Goal: Task Accomplishment & Management: Manage account settings

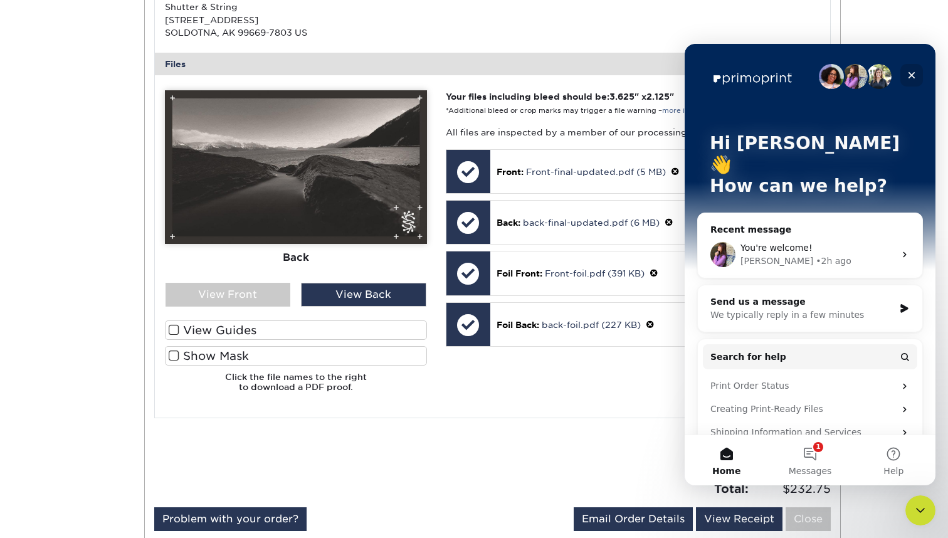
click at [911, 75] on icon "Close" at bounding box center [912, 75] width 7 height 7
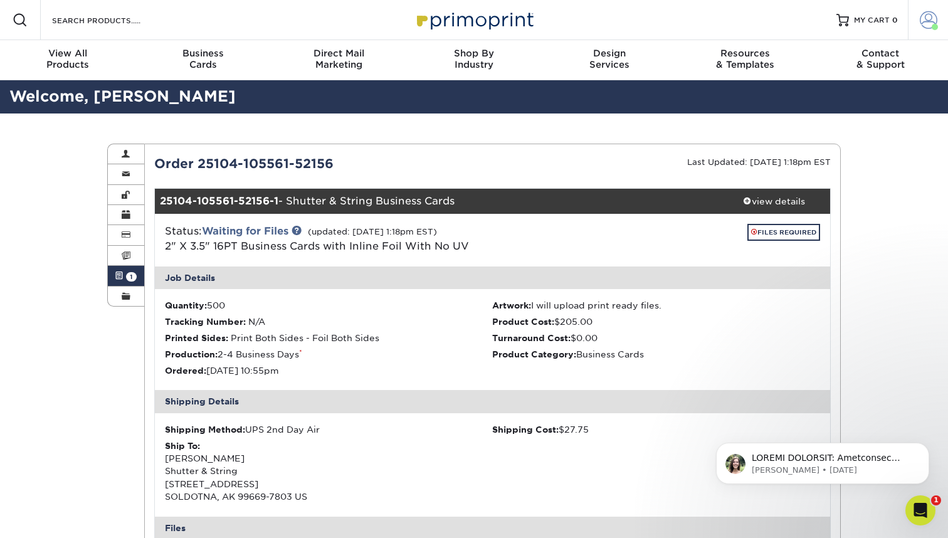
click at [931, 21] on span at bounding box center [929, 20] width 18 height 18
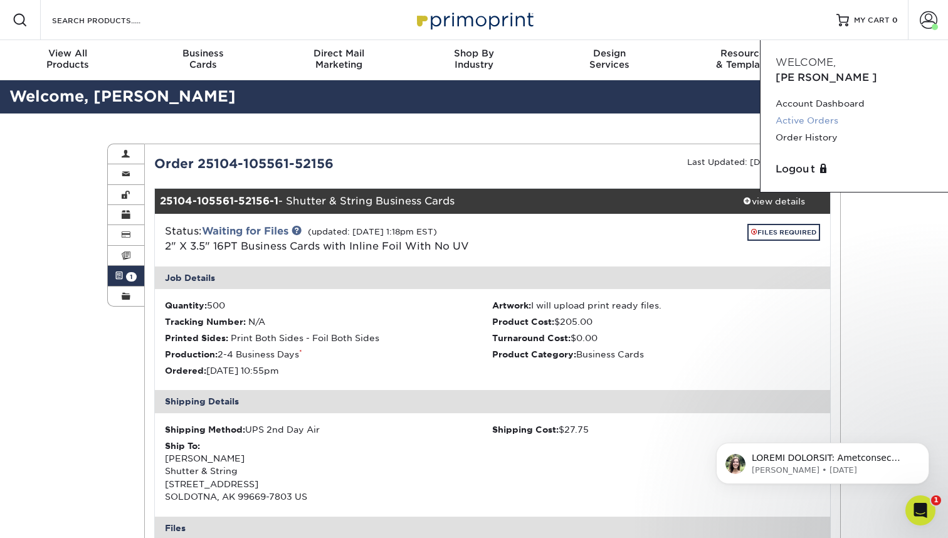
click at [796, 112] on link "Active Orders" at bounding box center [854, 120] width 157 height 17
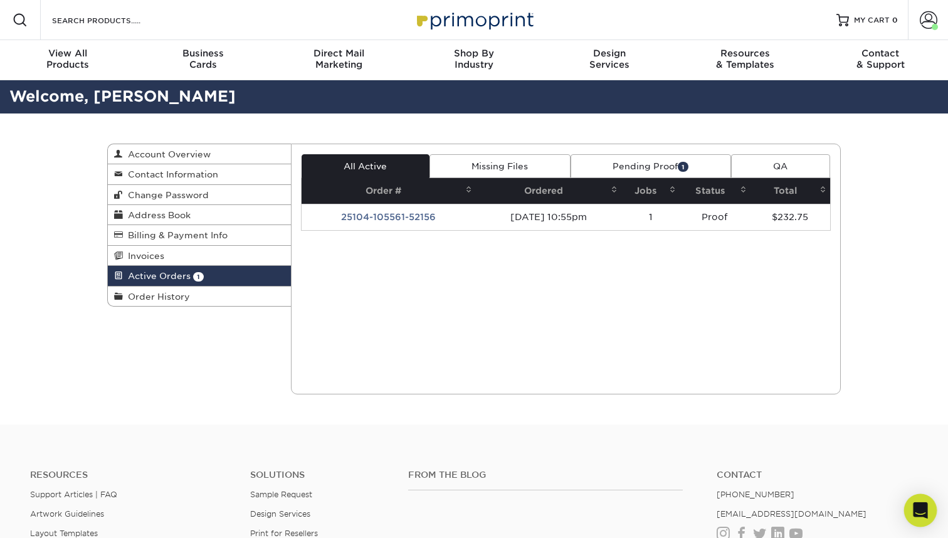
click at [921, 510] on icon "Open Intercom Messenger" at bounding box center [920, 510] width 14 height 16
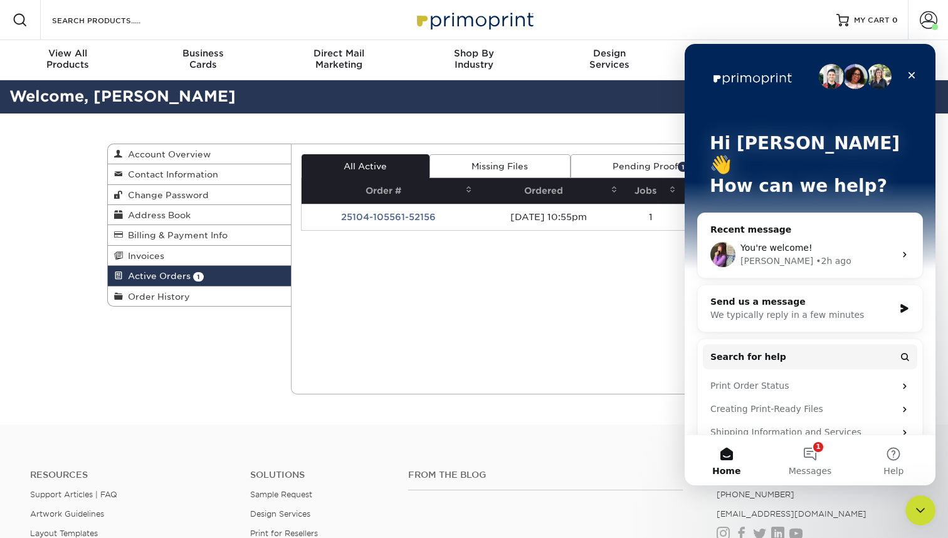
click at [596, 317] on div "Current Orders 1 Active 0 Missing Files" at bounding box center [566, 269] width 551 height 251
click at [912, 74] on icon "Close" at bounding box center [912, 75] width 10 height 10
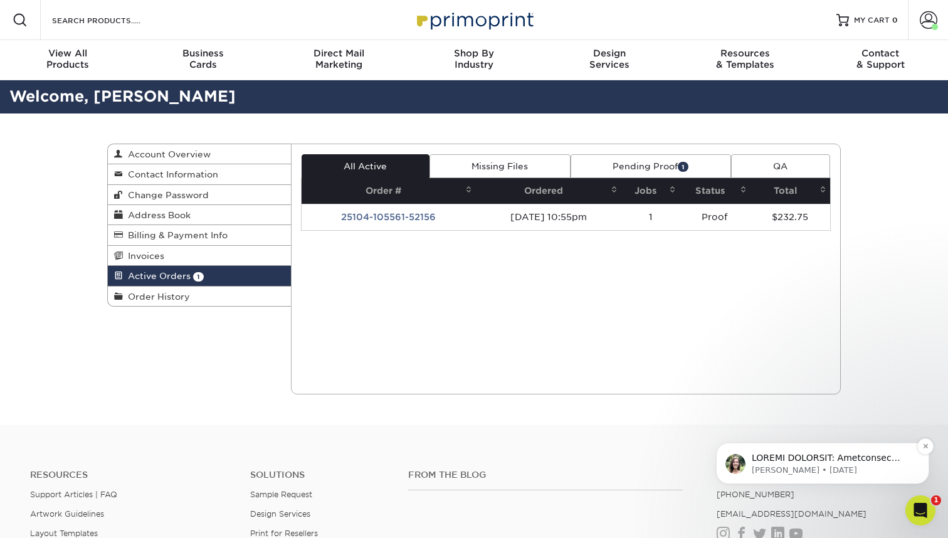
click at [854, 452] on div "[PERSON_NAME] • [DATE]" at bounding box center [823, 463] width 194 height 25
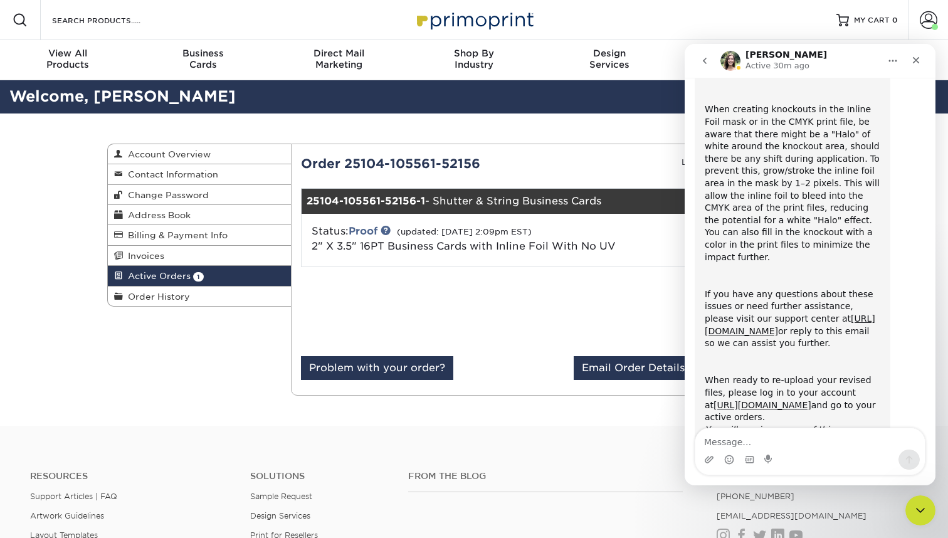
scroll to position [363, 0]
click at [706, 65] on icon "go back" at bounding box center [705, 61] width 10 height 10
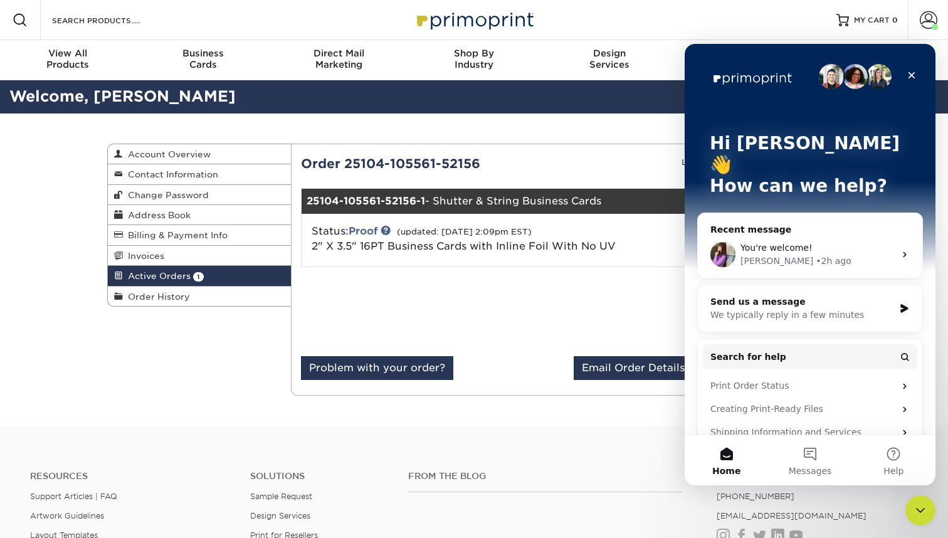
click at [866, 255] on div "Erica • 2h ago" at bounding box center [818, 261] width 154 height 13
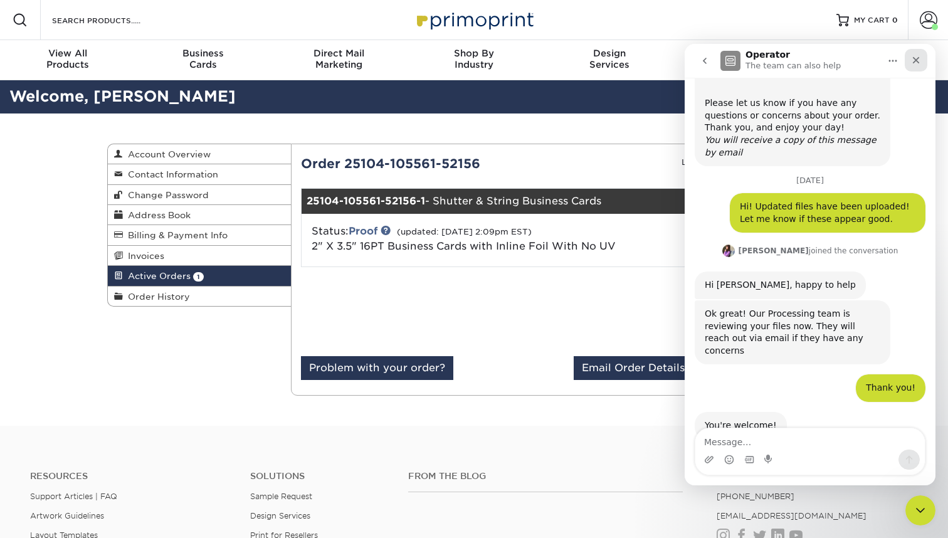
scroll to position [364, 0]
click at [918, 61] on icon "Close" at bounding box center [916, 60] width 7 height 7
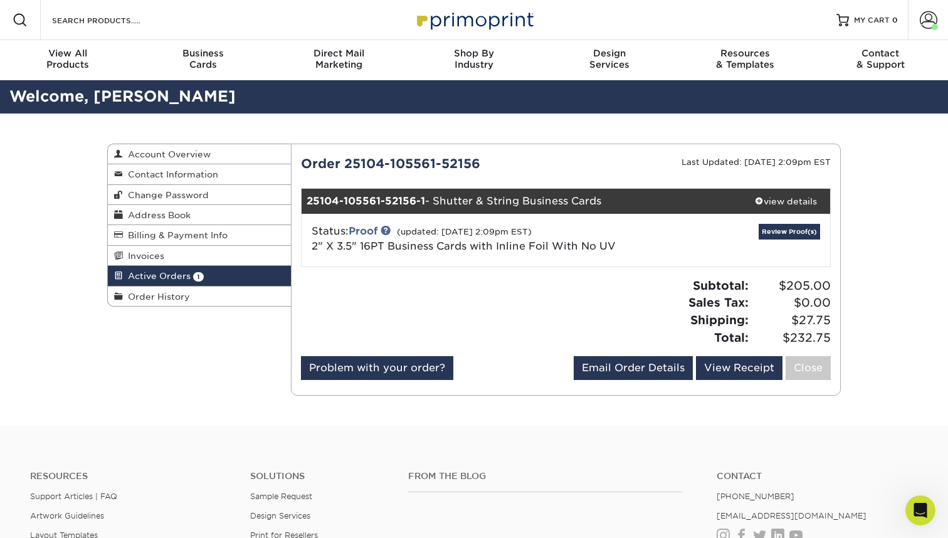
scroll to position [0, 0]
click at [792, 226] on link "Review Proof(s)" at bounding box center [789, 232] width 61 height 16
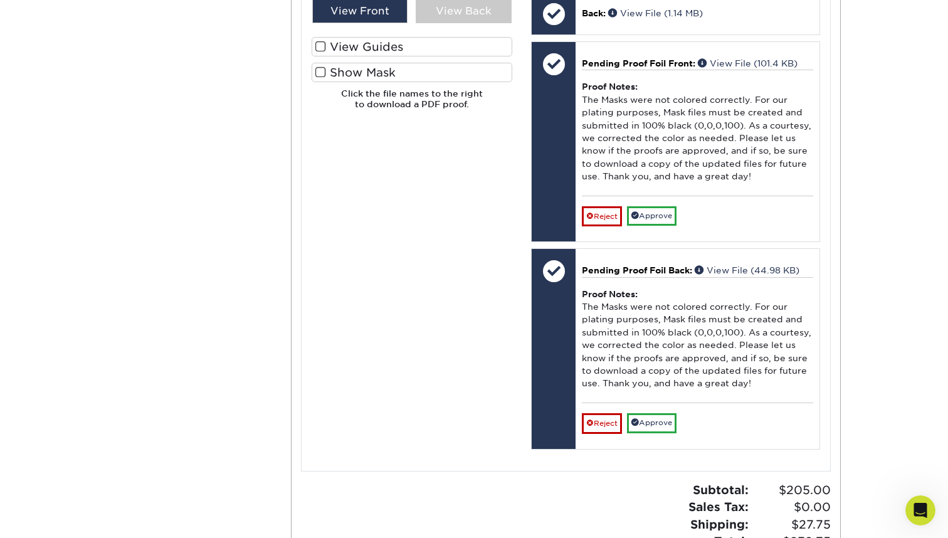
scroll to position [727, 0]
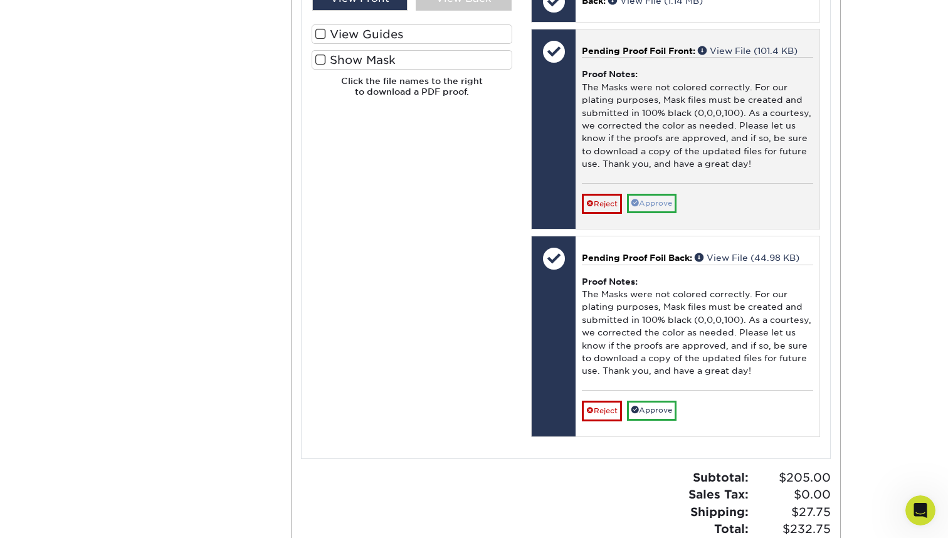
click at [661, 194] on link "Approve" at bounding box center [652, 203] width 50 height 19
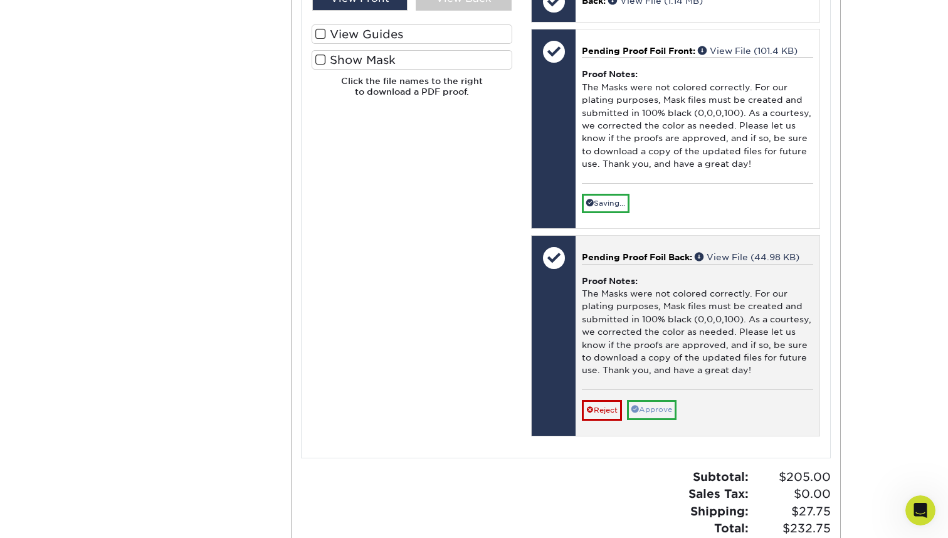
click at [662, 400] on link "Approve" at bounding box center [652, 409] width 50 height 19
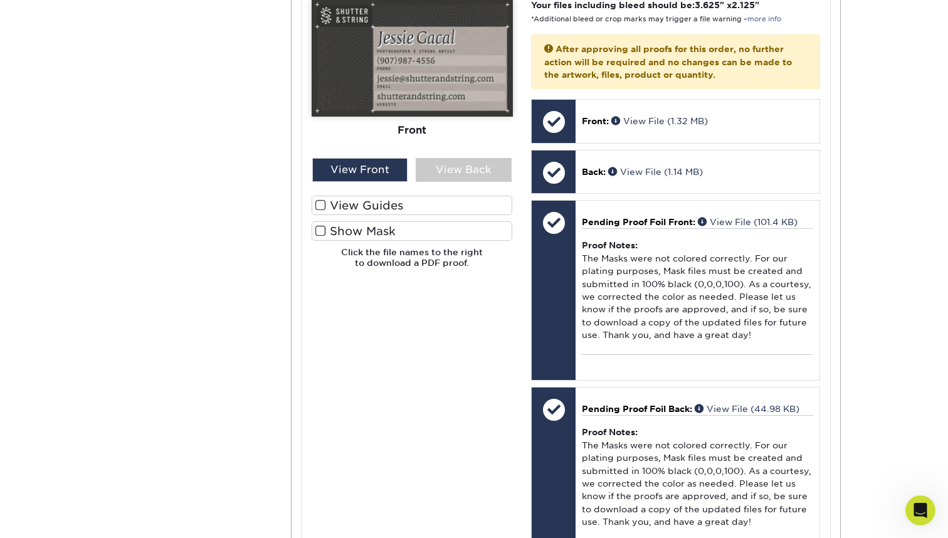
scroll to position [540, 0]
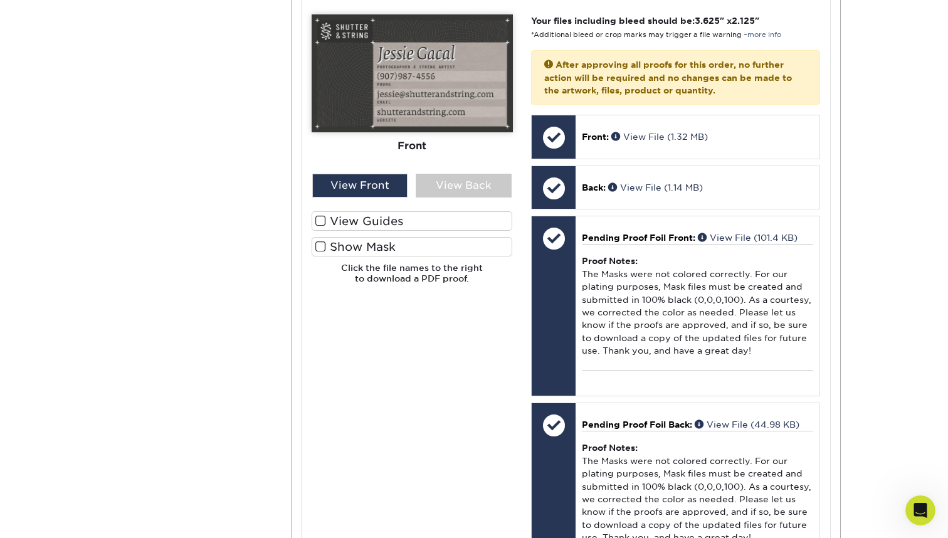
click at [366, 240] on label "Show Mask" at bounding box center [412, 246] width 201 height 19
click at [0, 0] on input "Show Mask" at bounding box center [0, 0] width 0 height 0
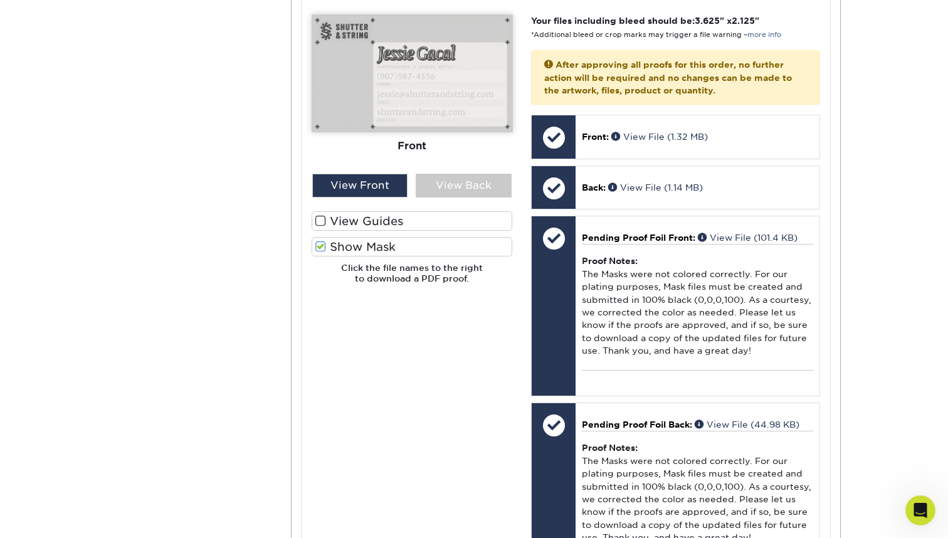
click at [366, 240] on label "Show Mask" at bounding box center [412, 246] width 201 height 19
click at [0, 0] on input "Show Mask" at bounding box center [0, 0] width 0 height 0
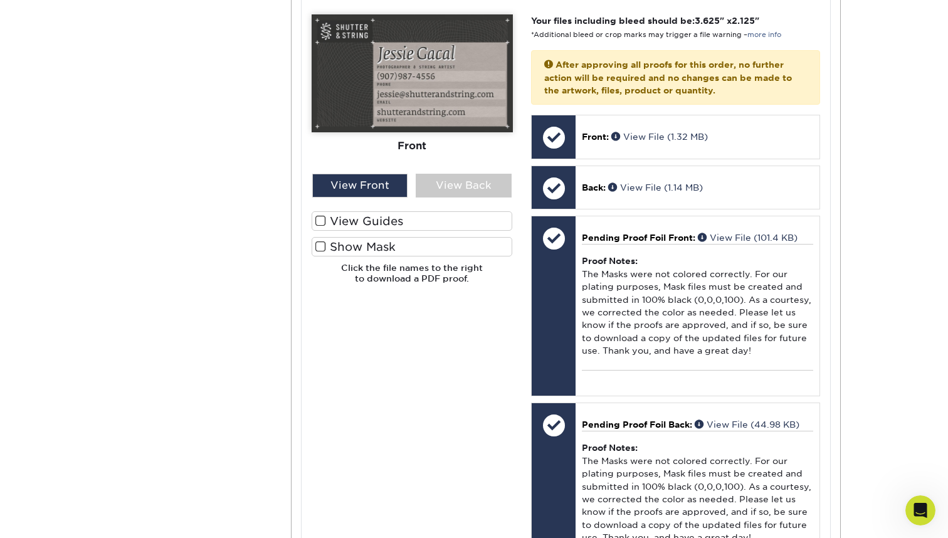
click at [366, 240] on label "Show Mask" at bounding box center [412, 246] width 201 height 19
click at [0, 0] on input "Show Mask" at bounding box center [0, 0] width 0 height 0
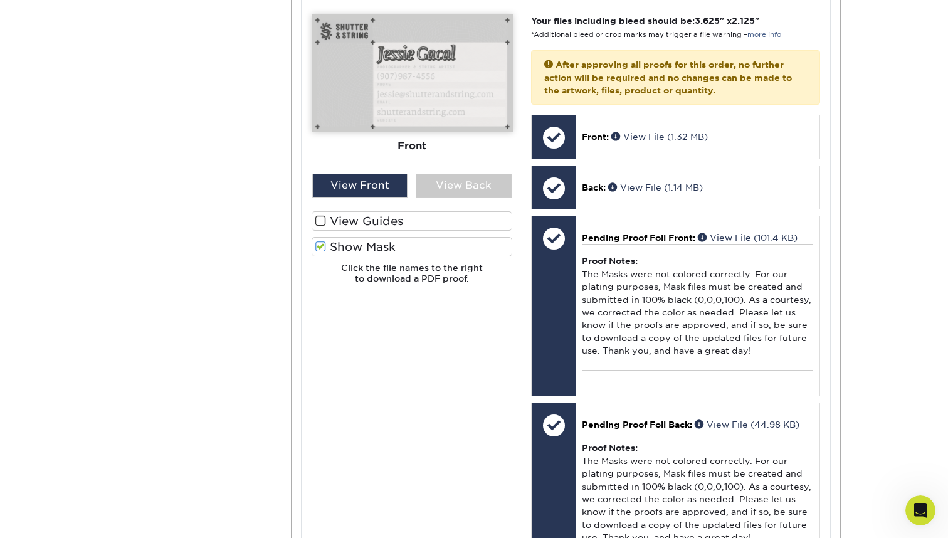
click at [366, 240] on label "Show Mask" at bounding box center [412, 246] width 201 height 19
click at [0, 0] on input "Show Mask" at bounding box center [0, 0] width 0 height 0
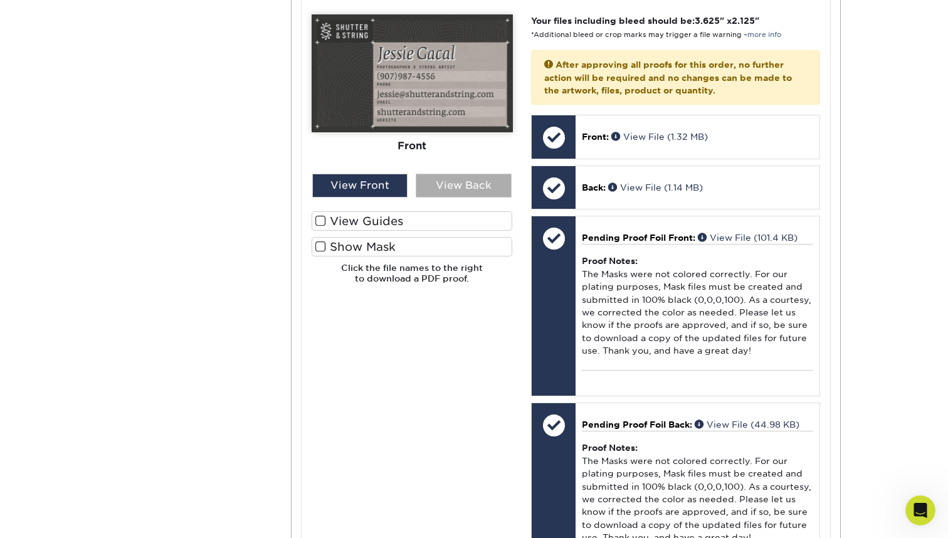
click at [474, 184] on div "View Back" at bounding box center [464, 186] width 96 height 24
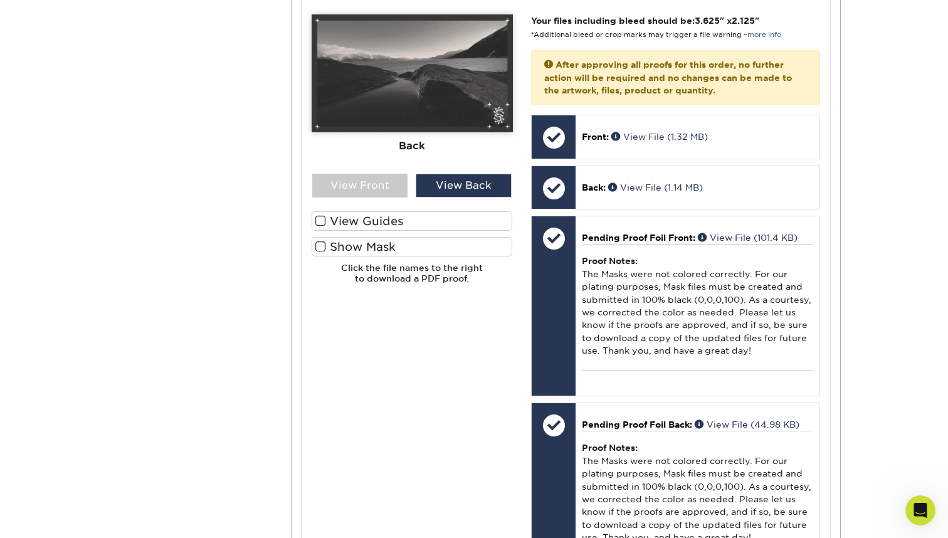
click at [409, 241] on label "Show Mask" at bounding box center [412, 246] width 201 height 19
click at [0, 0] on input "Show Mask" at bounding box center [0, 0] width 0 height 0
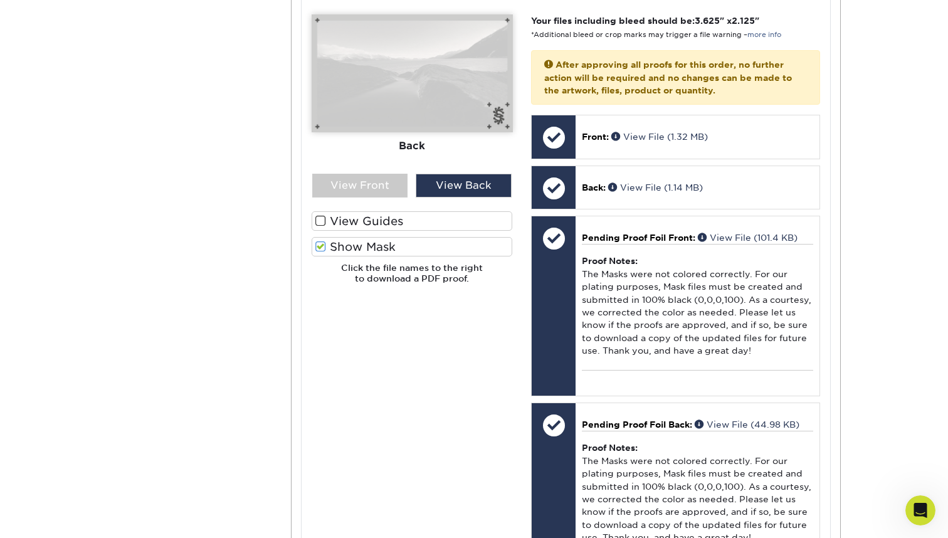
click at [409, 241] on label "Show Mask" at bounding box center [412, 246] width 201 height 19
click at [0, 0] on input "Show Mask" at bounding box center [0, 0] width 0 height 0
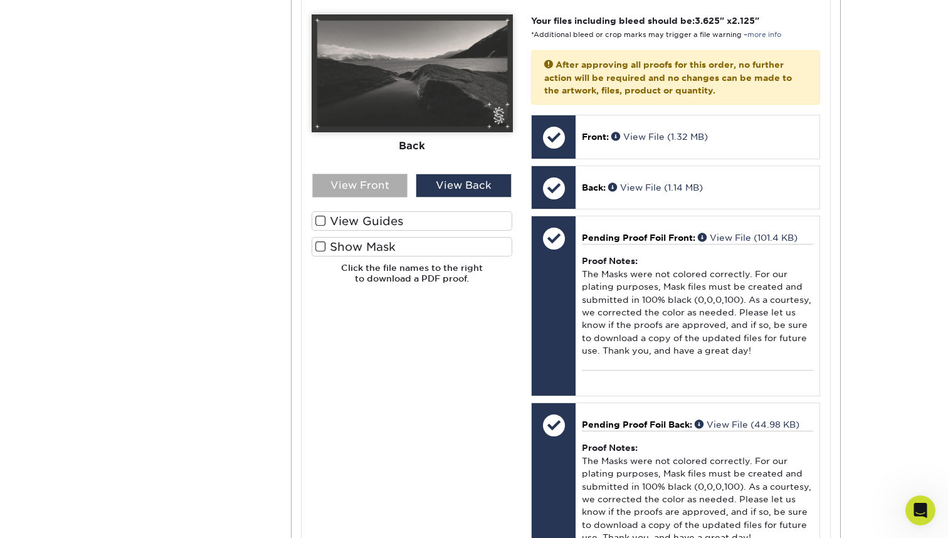
click at [391, 177] on div "View Front" at bounding box center [360, 186] width 96 height 24
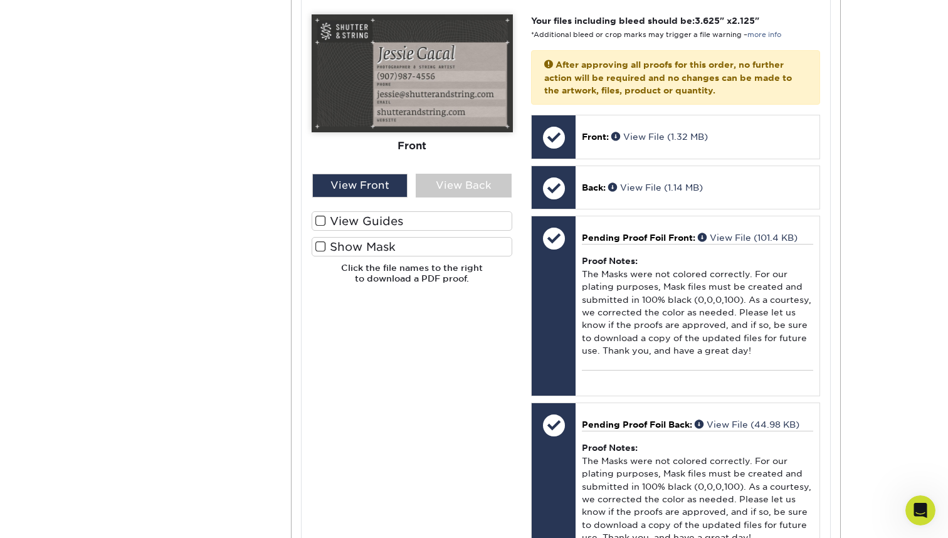
click at [411, 244] on label "Show Mask" at bounding box center [412, 246] width 201 height 19
click at [0, 0] on input "Show Mask" at bounding box center [0, 0] width 0 height 0
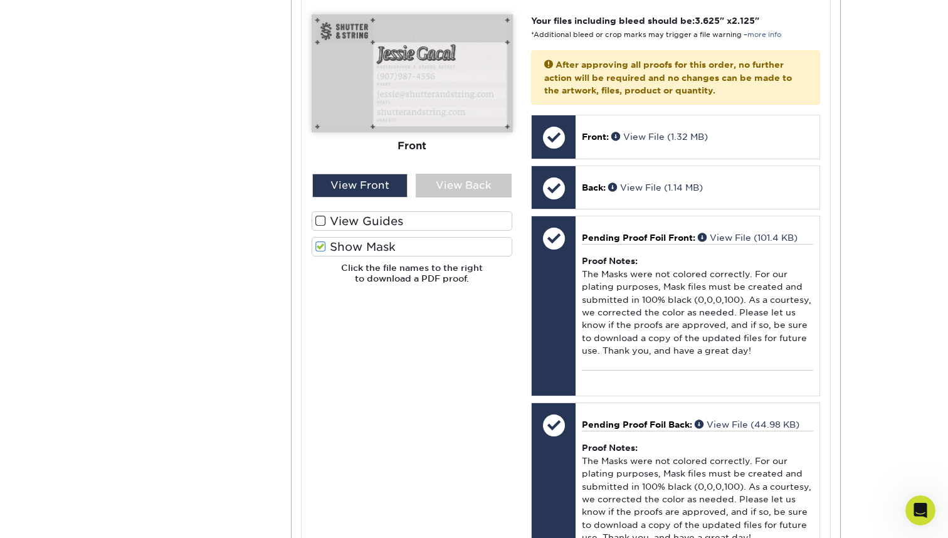
click at [411, 244] on label "Show Mask" at bounding box center [412, 246] width 201 height 19
click at [0, 0] on input "Show Mask" at bounding box center [0, 0] width 0 height 0
